Goal: Feedback & Contribution: Leave review/rating

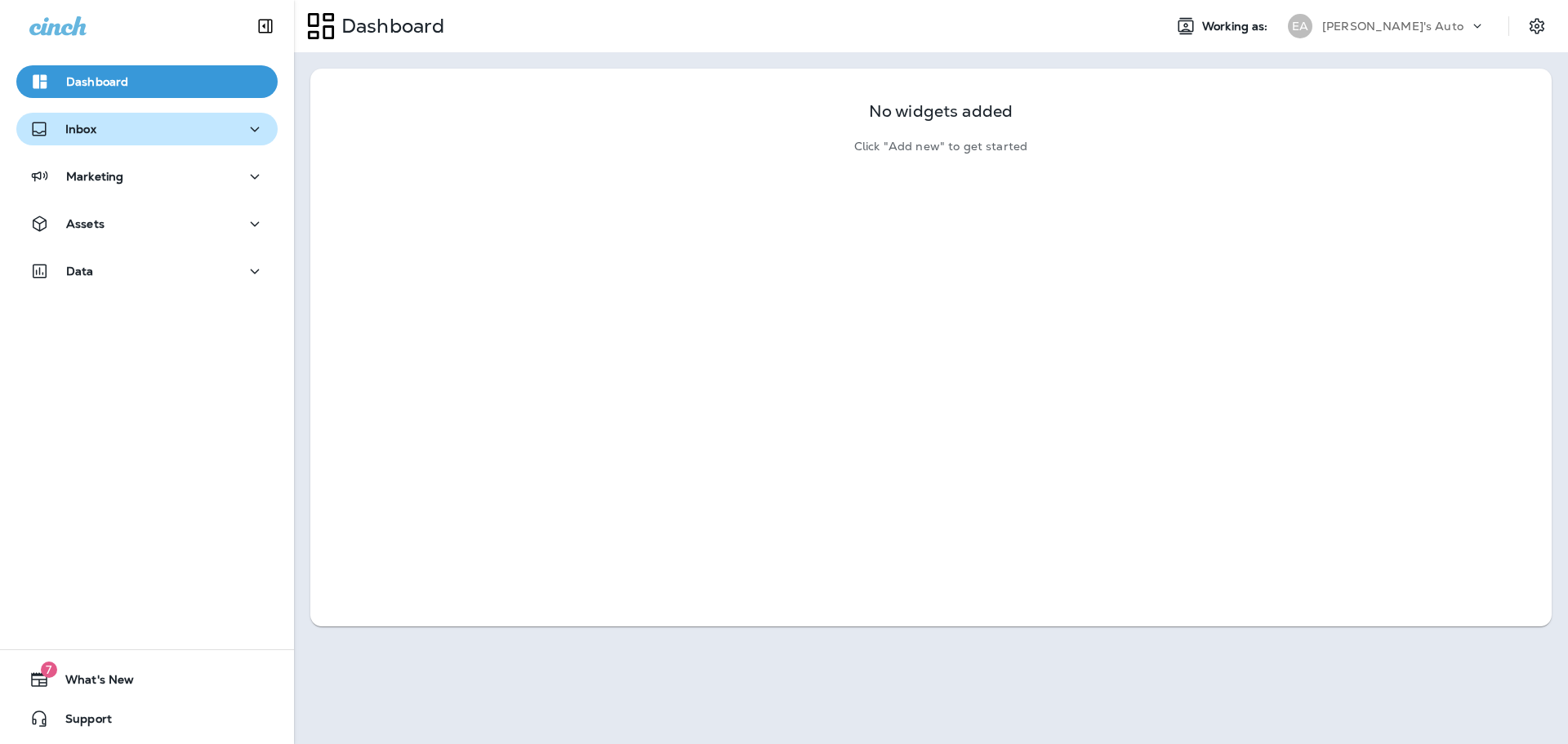
click at [119, 124] on div "Inbox" at bounding box center [147, 130] width 235 height 21
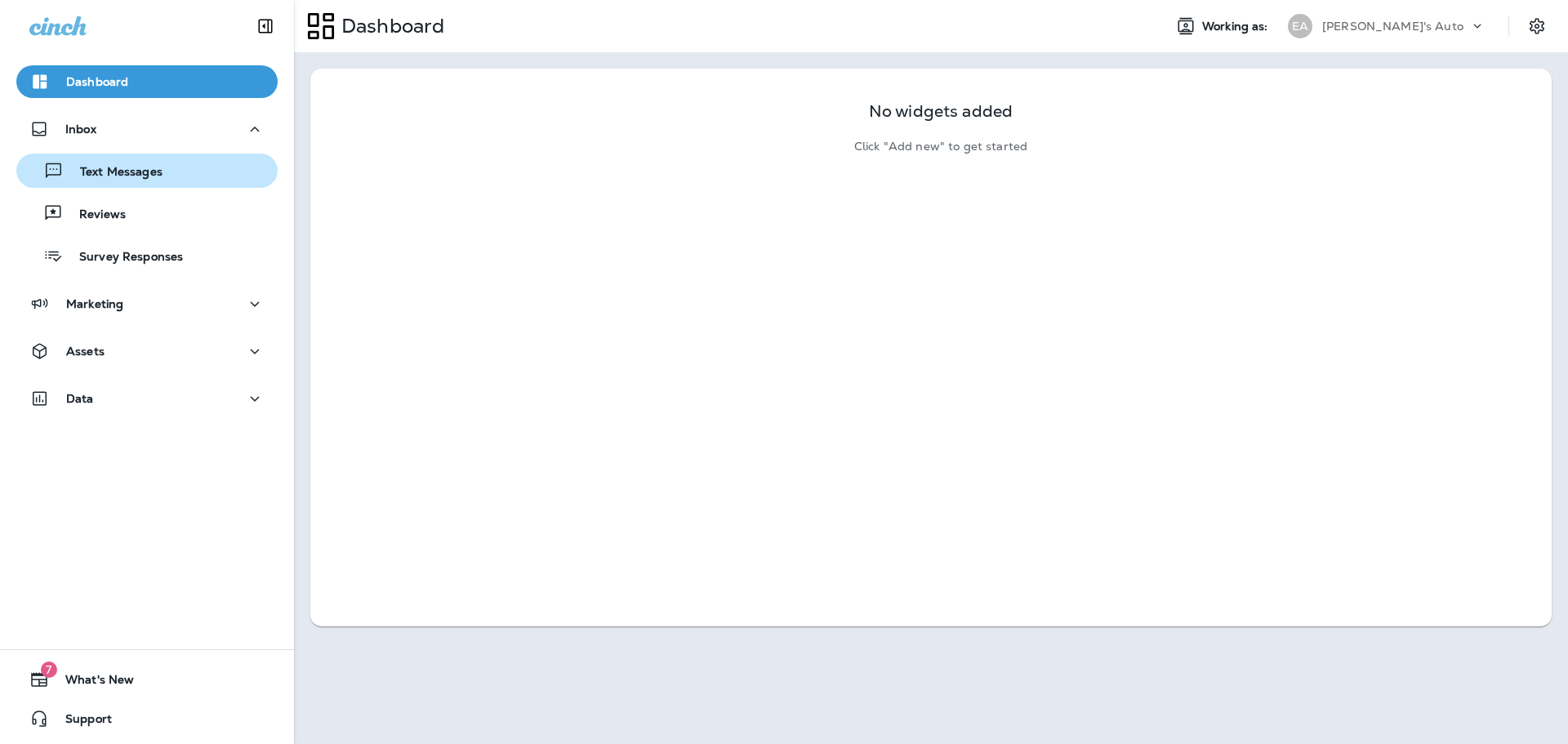
click at [131, 173] on p "Text Messages" at bounding box center [113, 172] width 99 height 16
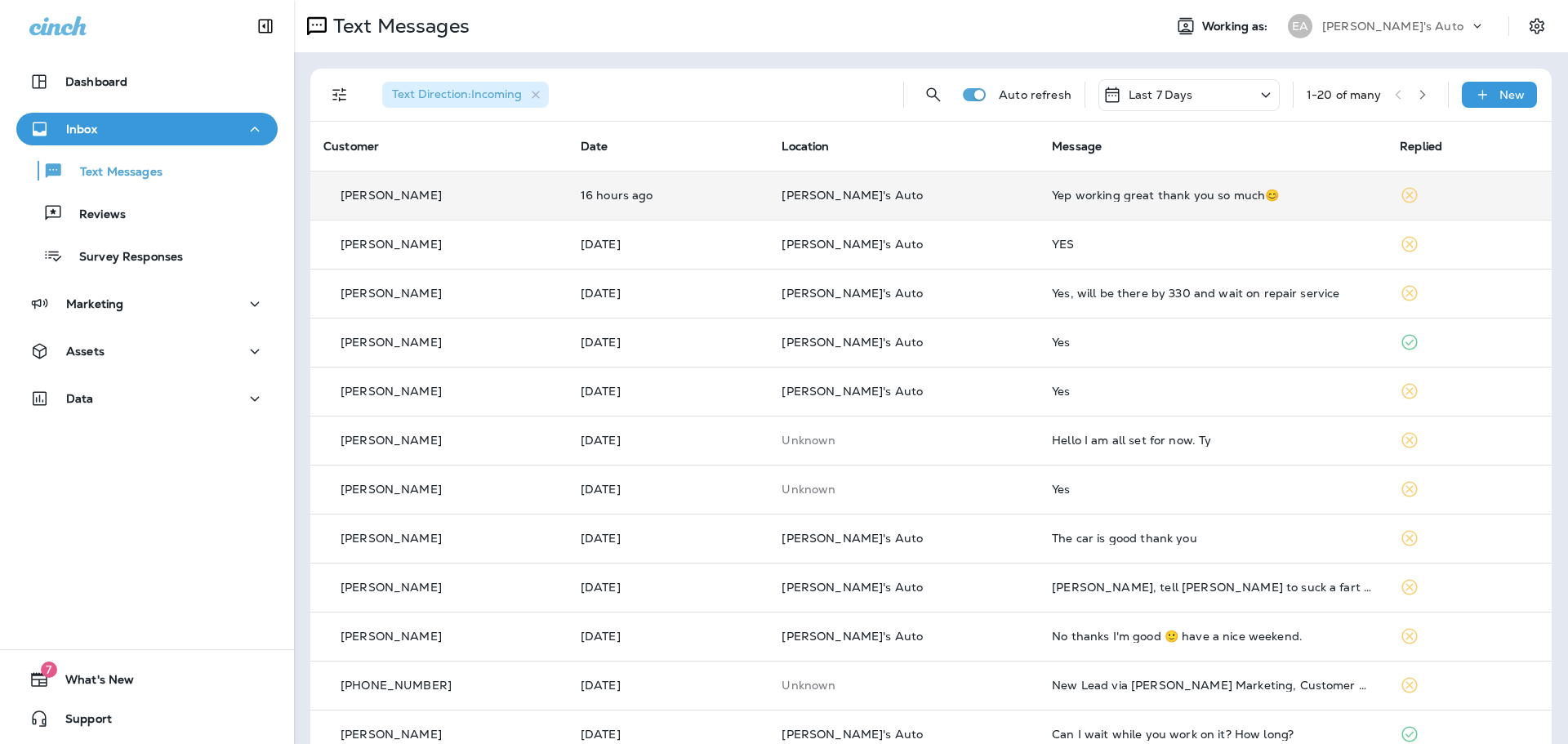
click at [949, 200] on p "[PERSON_NAME]'s Auto" at bounding box center [904, 195] width 244 height 13
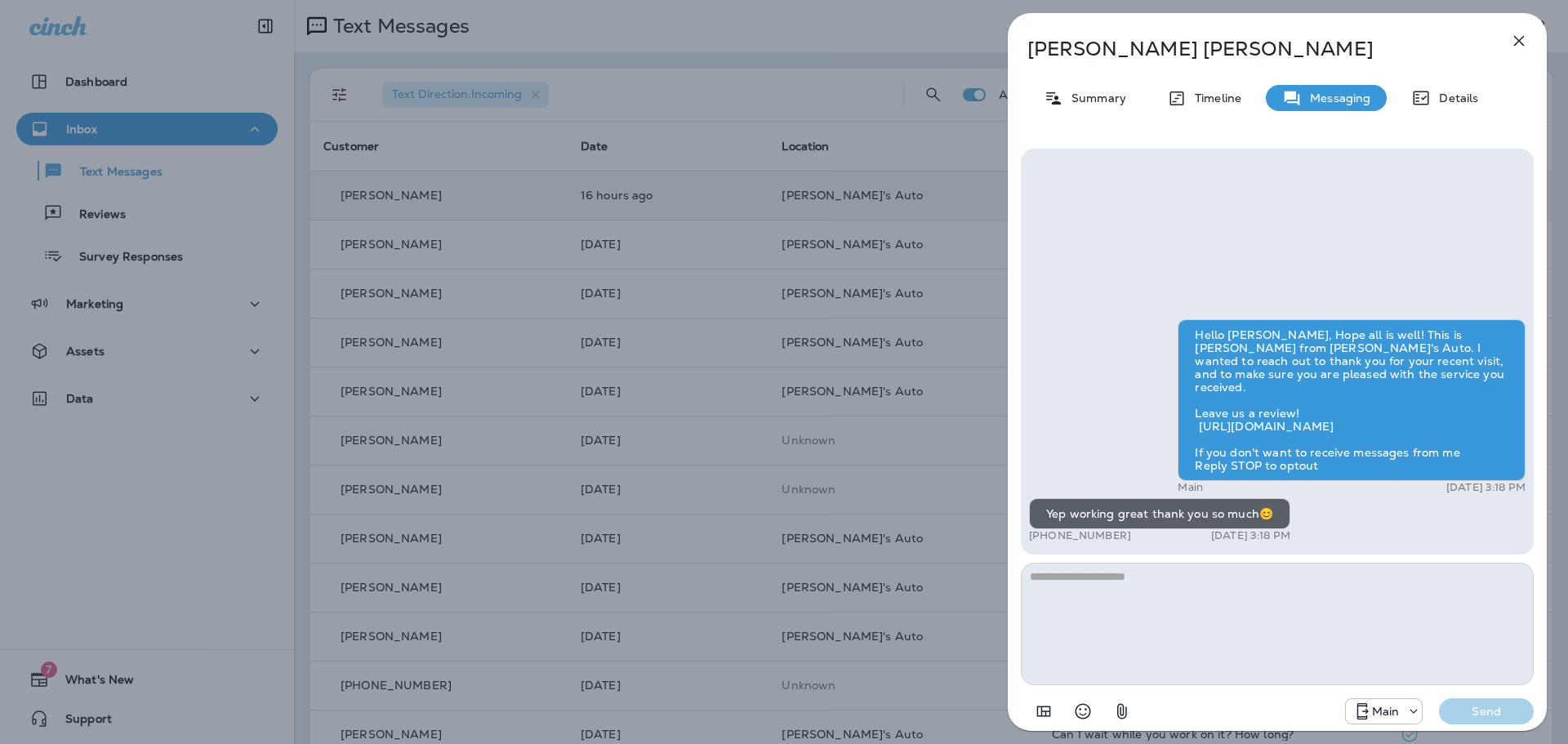
click at [818, 341] on div "[PERSON_NAME] Summary Timeline Messaging Details Hello [PERSON_NAME], Hope all …" at bounding box center [784, 372] width 1568 height 744
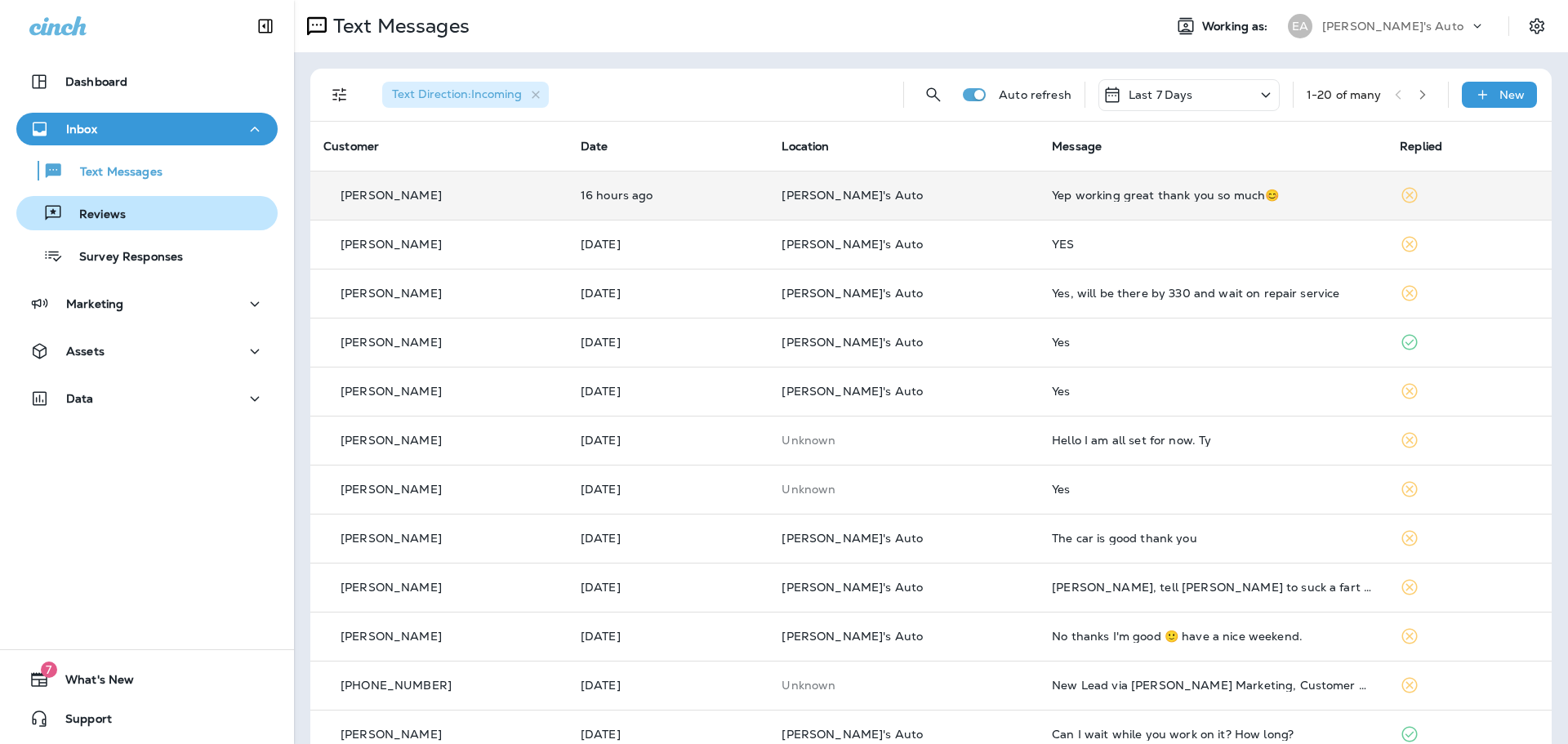
click at [201, 215] on div "Reviews" at bounding box center [147, 213] width 248 height 24
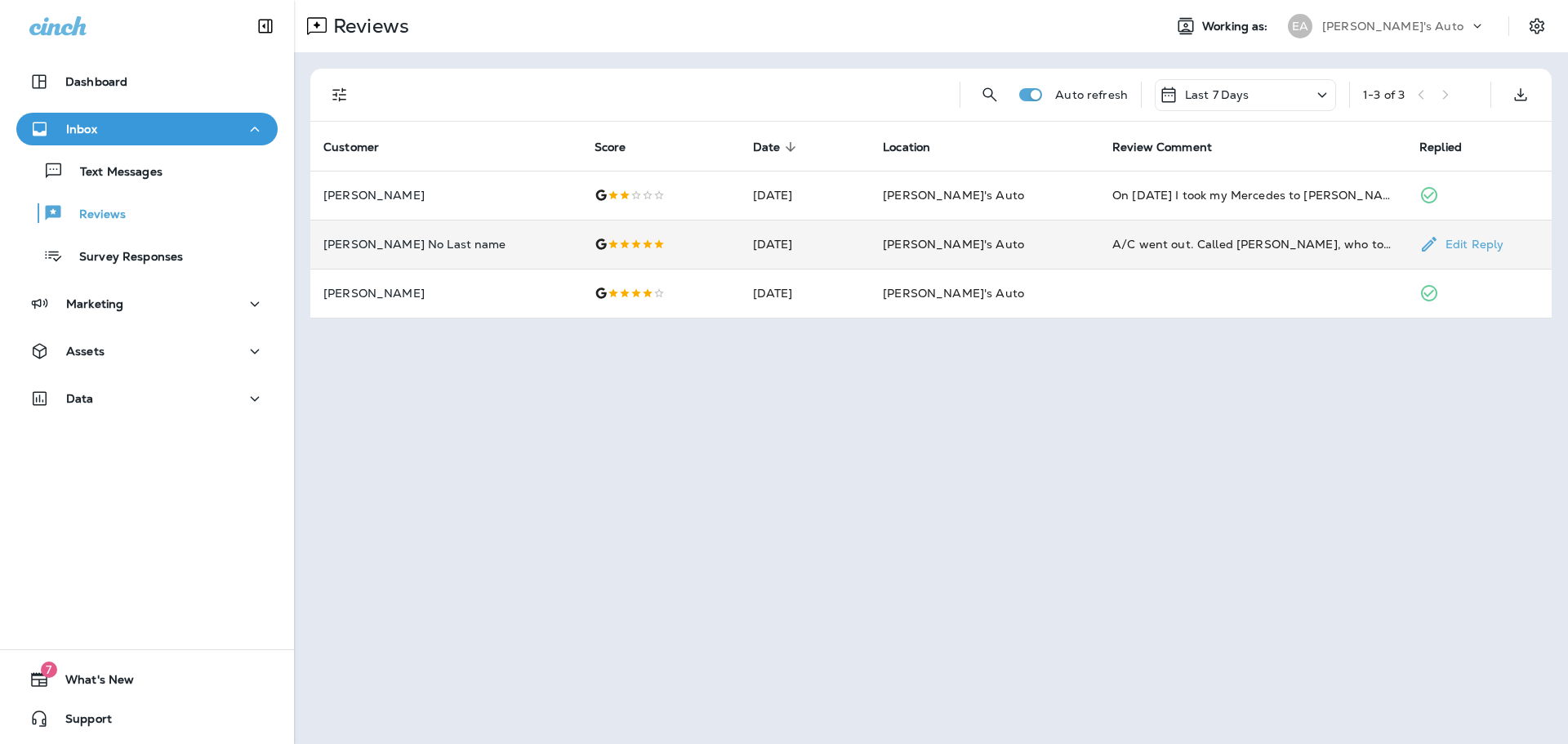
click at [1030, 240] on td "[PERSON_NAME]'s Auto" at bounding box center [985, 244] width 229 height 49
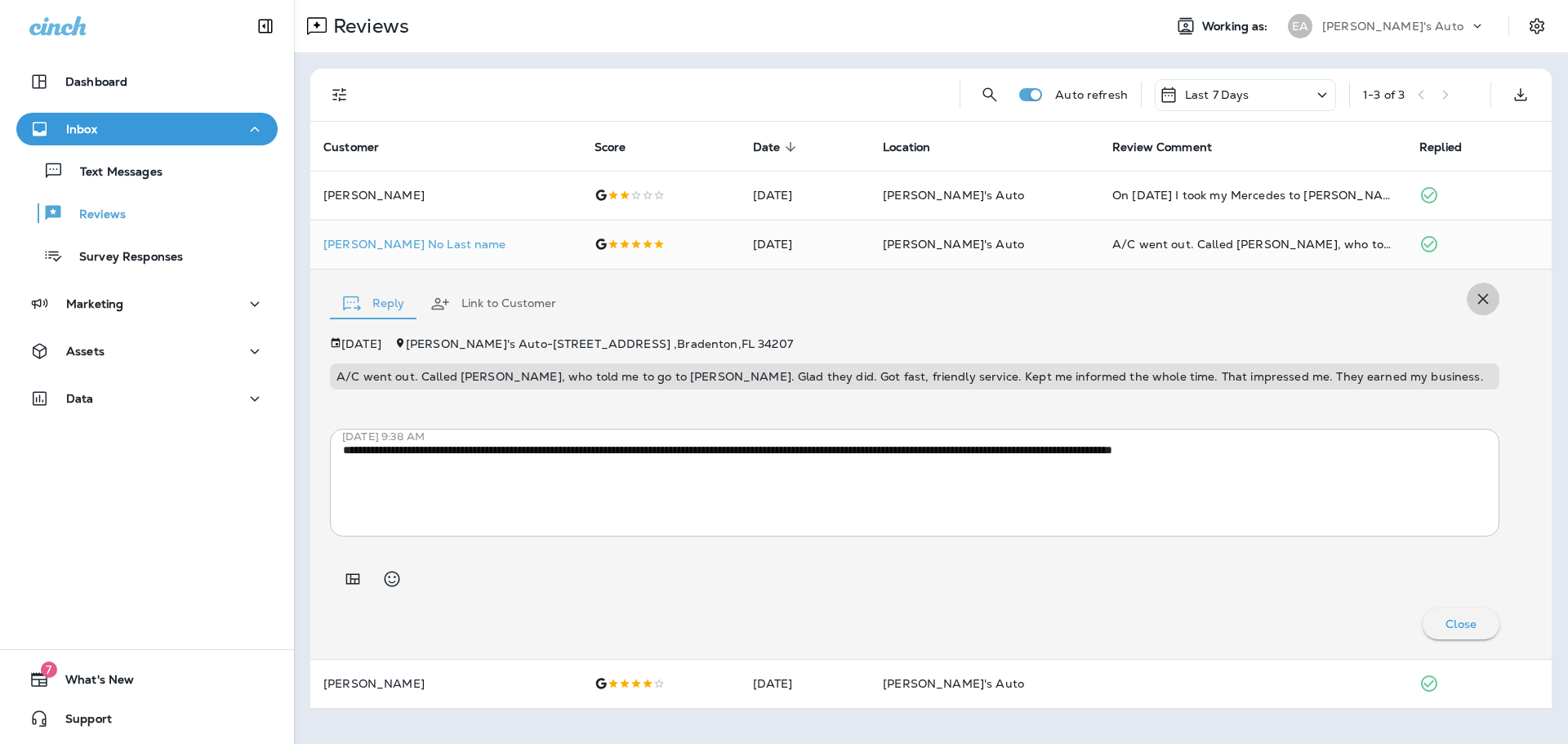
click at [1483, 304] on icon "button" at bounding box center [1483, 298] width 20 height 20
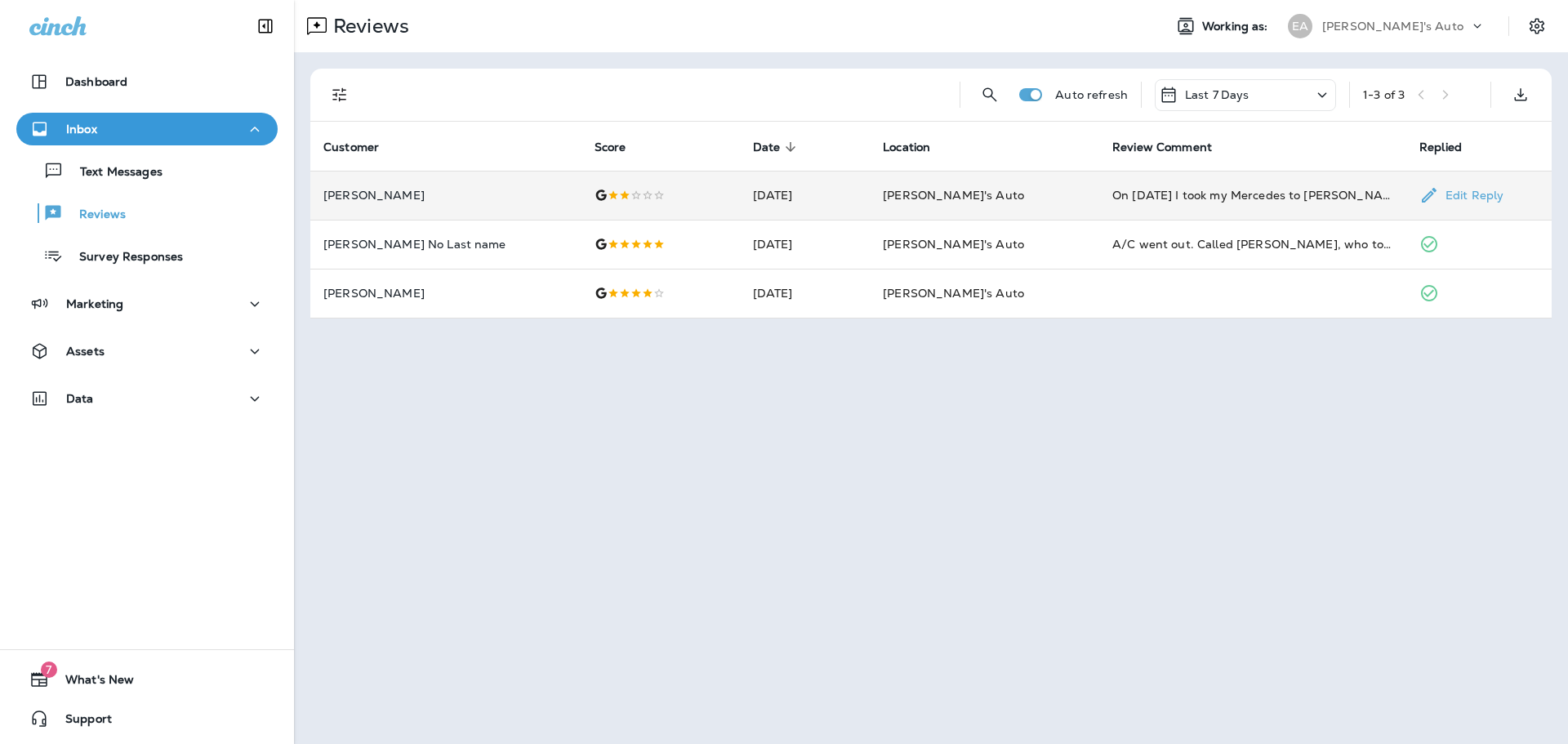
click at [1128, 212] on td "On [DATE] I took my Mercedes to [PERSON_NAME] Auto for a simple oil change and …" at bounding box center [1253, 195] width 307 height 49
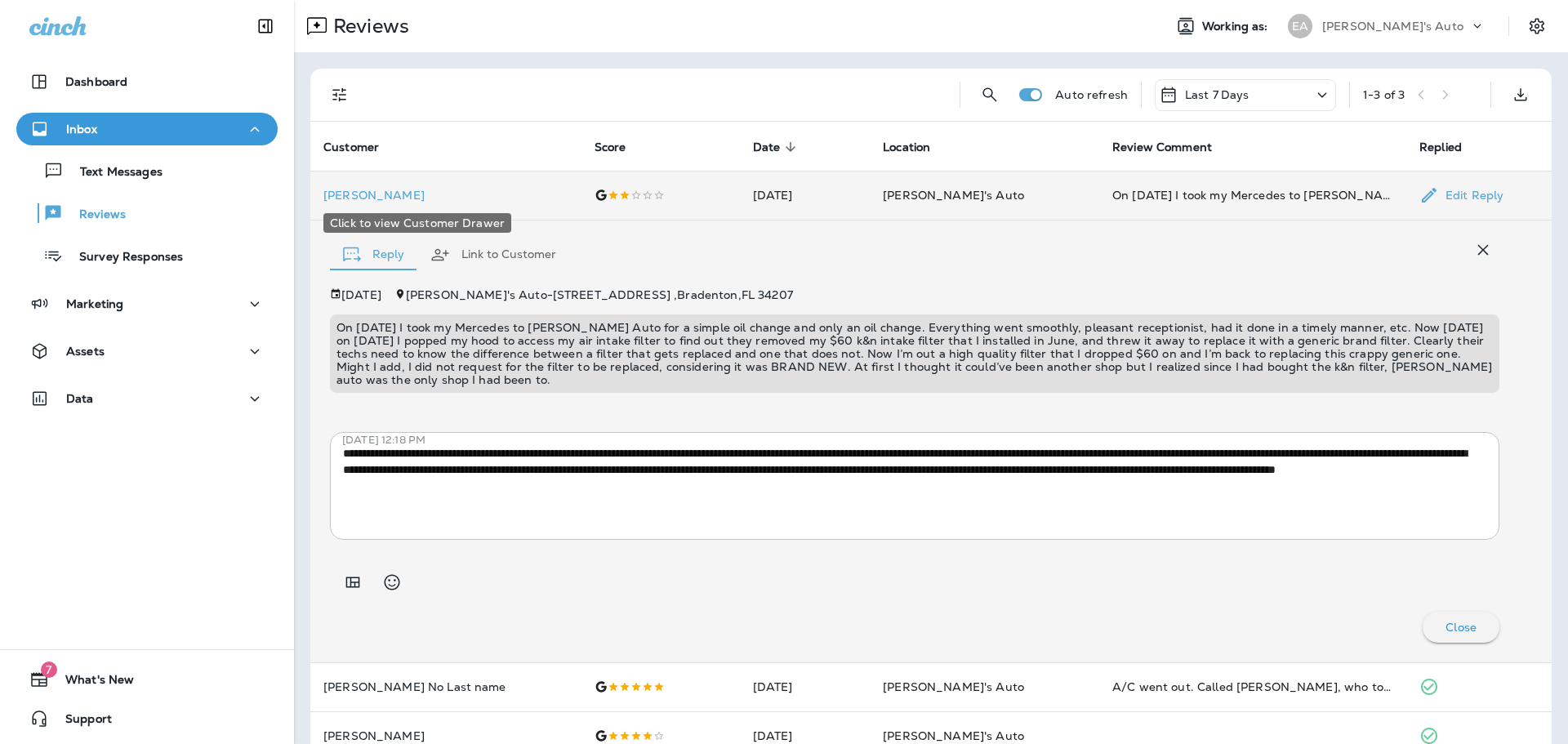
click at [417, 195] on p "[PERSON_NAME]" at bounding box center [446, 195] width 245 height 13
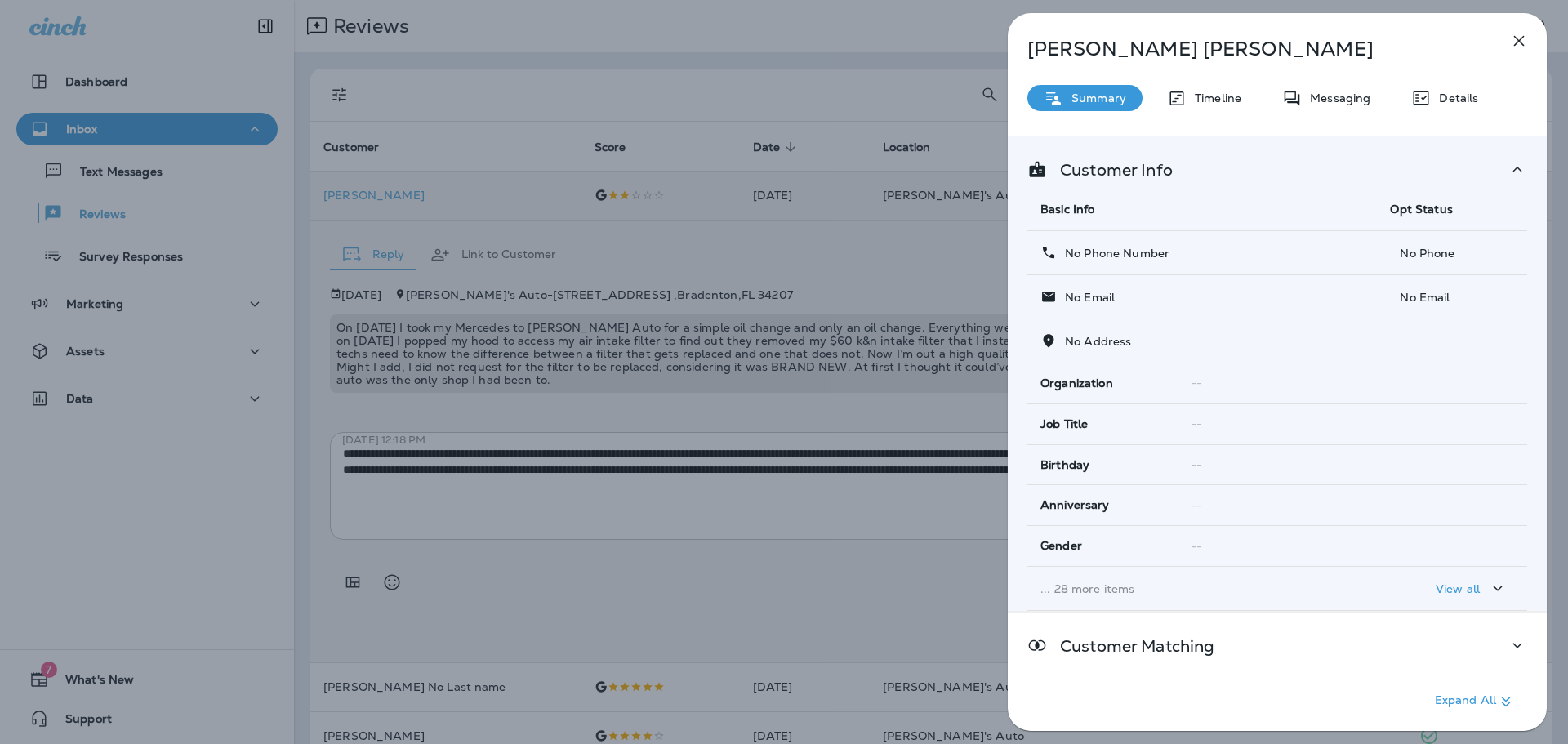
click at [1526, 46] on icon "button" at bounding box center [1519, 40] width 20 height 20
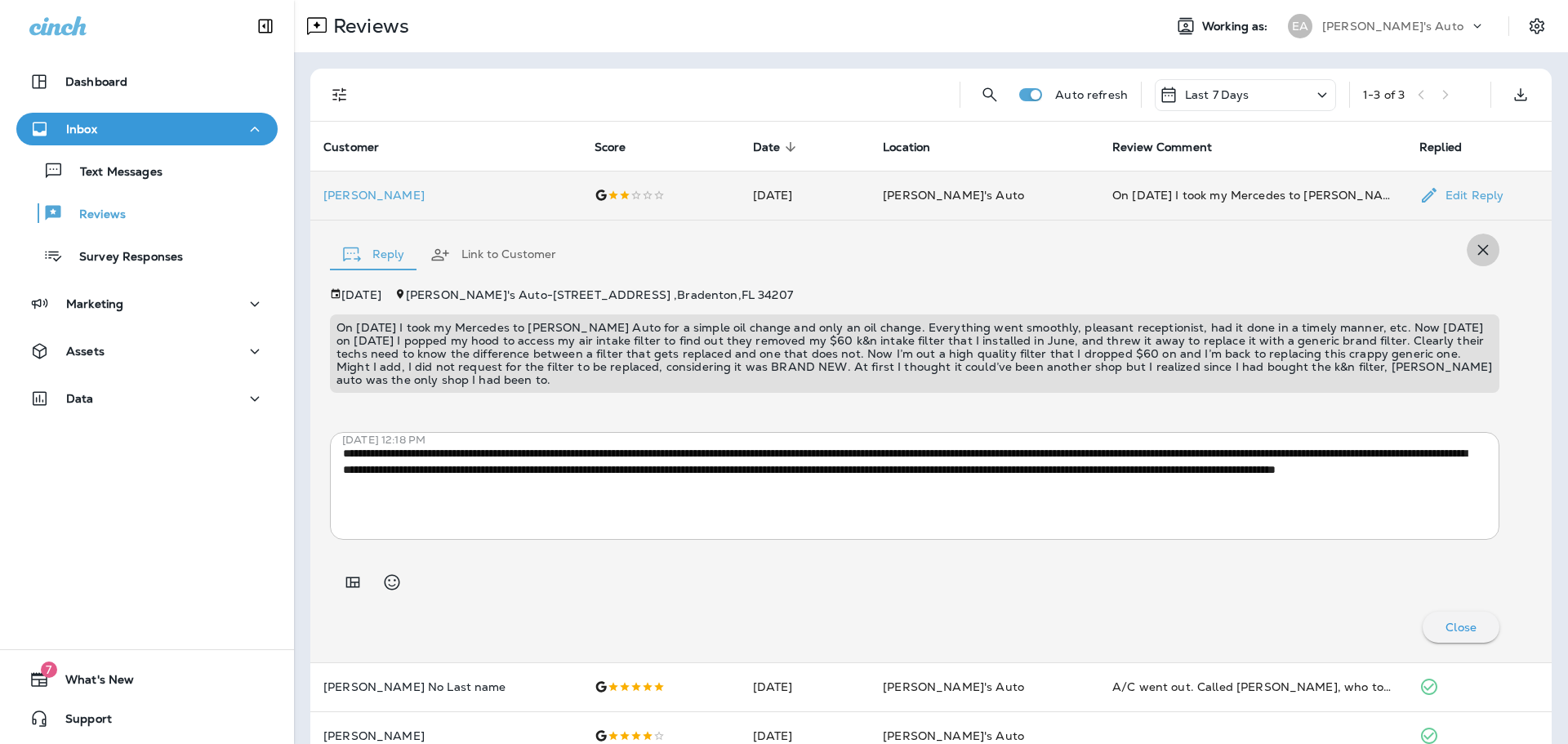
click at [1478, 253] on icon "button" at bounding box center [1483, 250] width 10 height 10
